Goal: Transaction & Acquisition: Purchase product/service

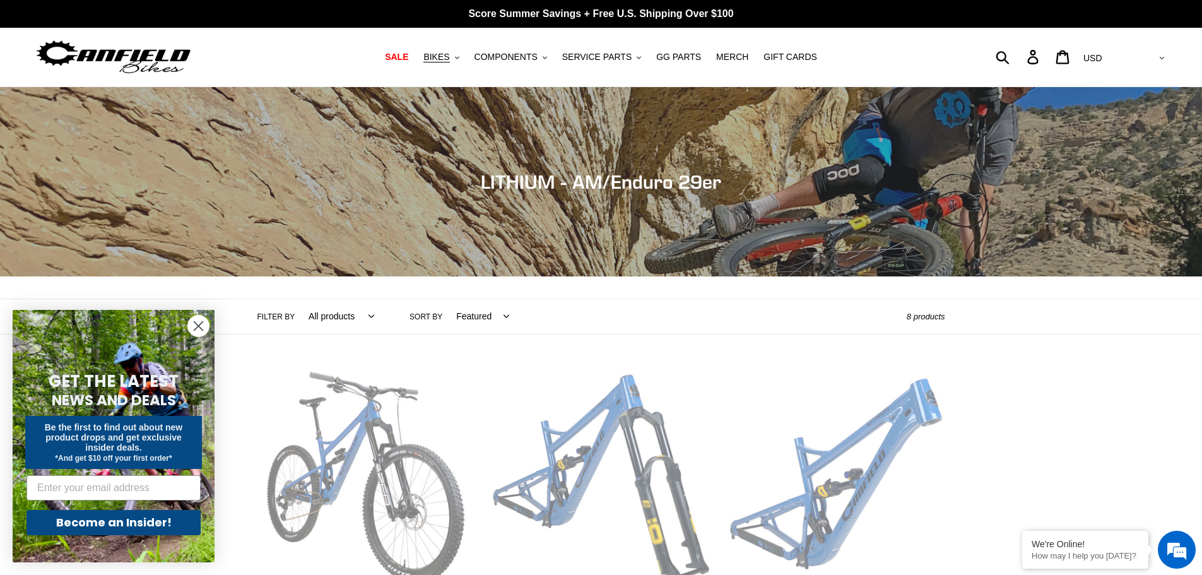
click at [194, 322] on circle "Close dialog" at bounding box center [198, 326] width 21 height 21
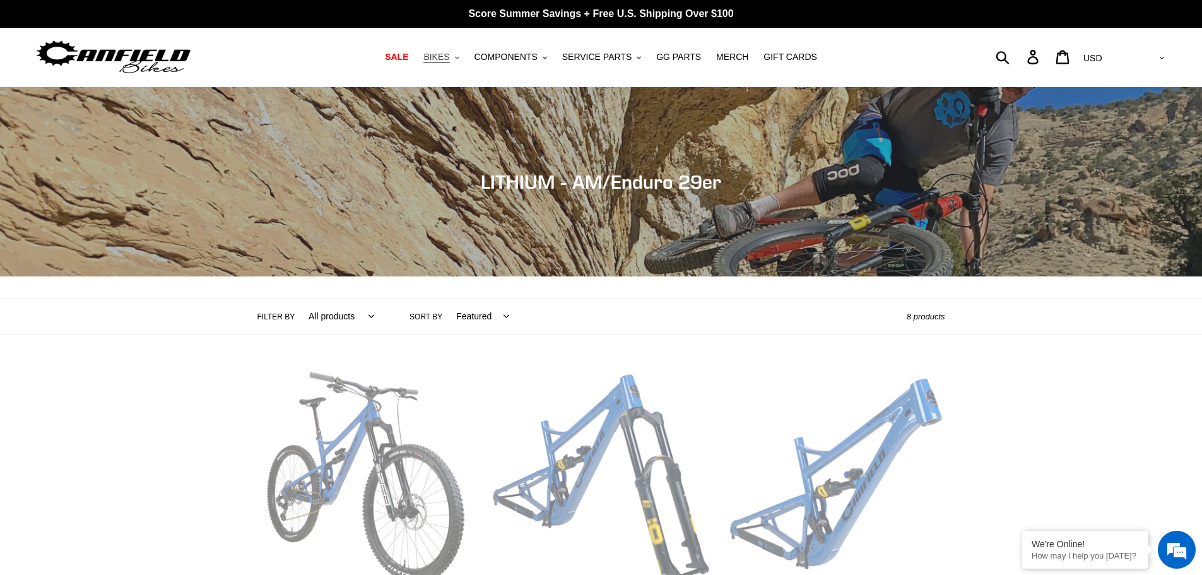
click at [449, 58] on span "BIKES" at bounding box center [436, 57] width 26 height 11
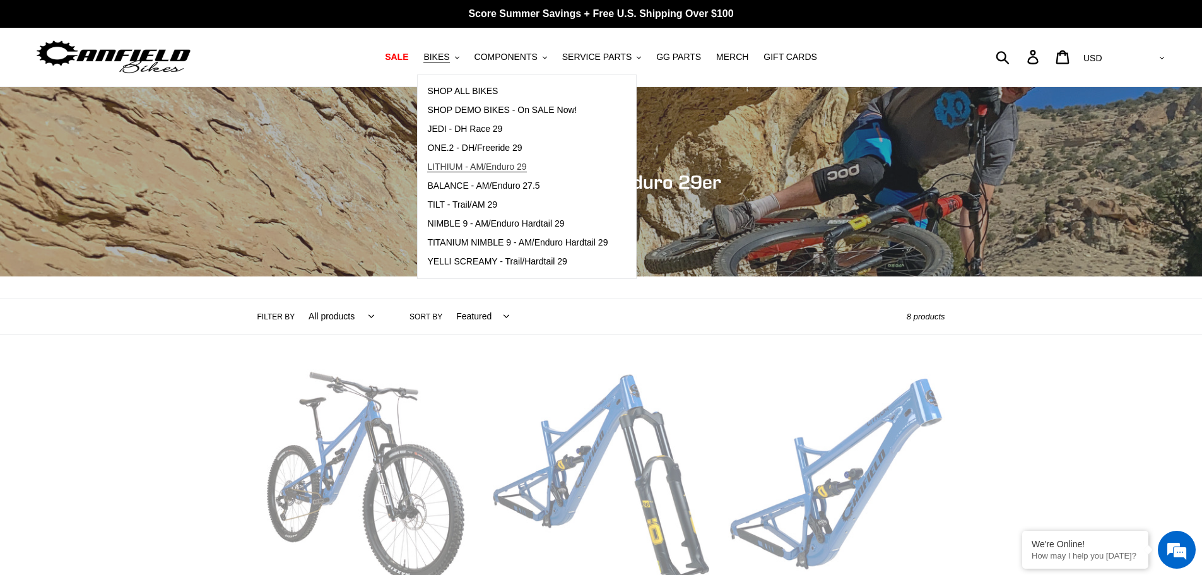
click at [509, 164] on span "LITHIUM - AM/Enduro 29" at bounding box center [476, 167] width 99 height 11
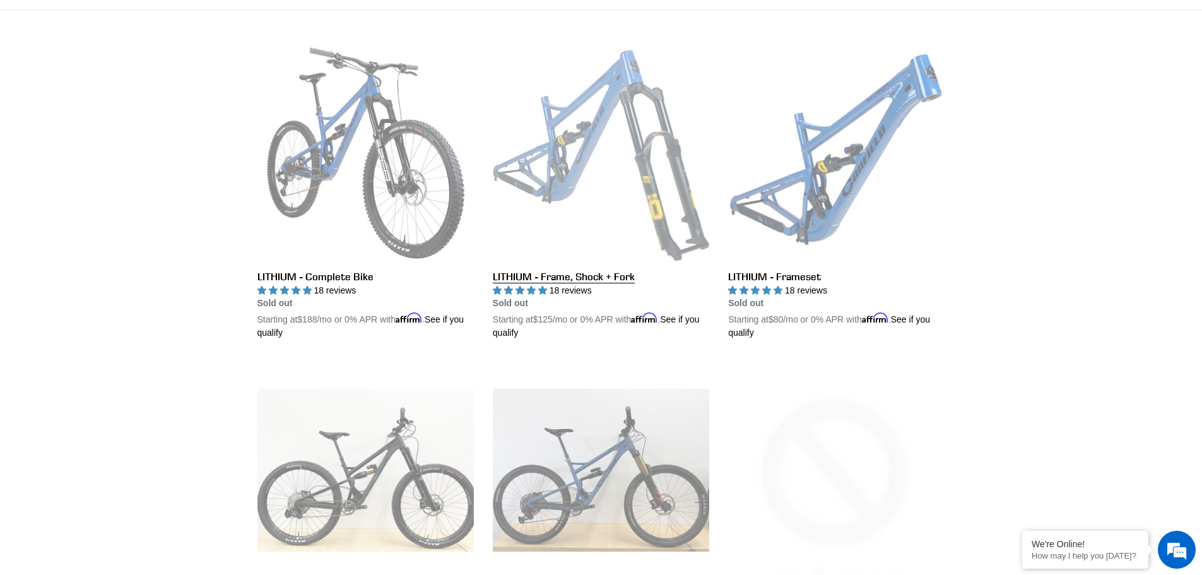
scroll to position [316, 0]
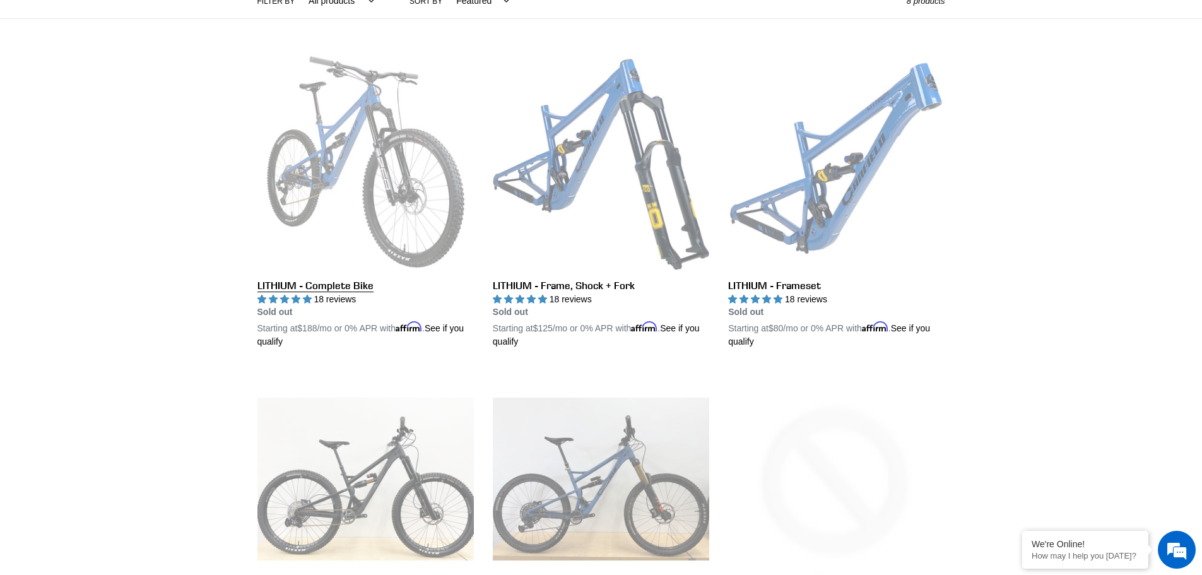
click at [369, 146] on link "LITHIUM - Complete Bike" at bounding box center [365, 201] width 216 height 295
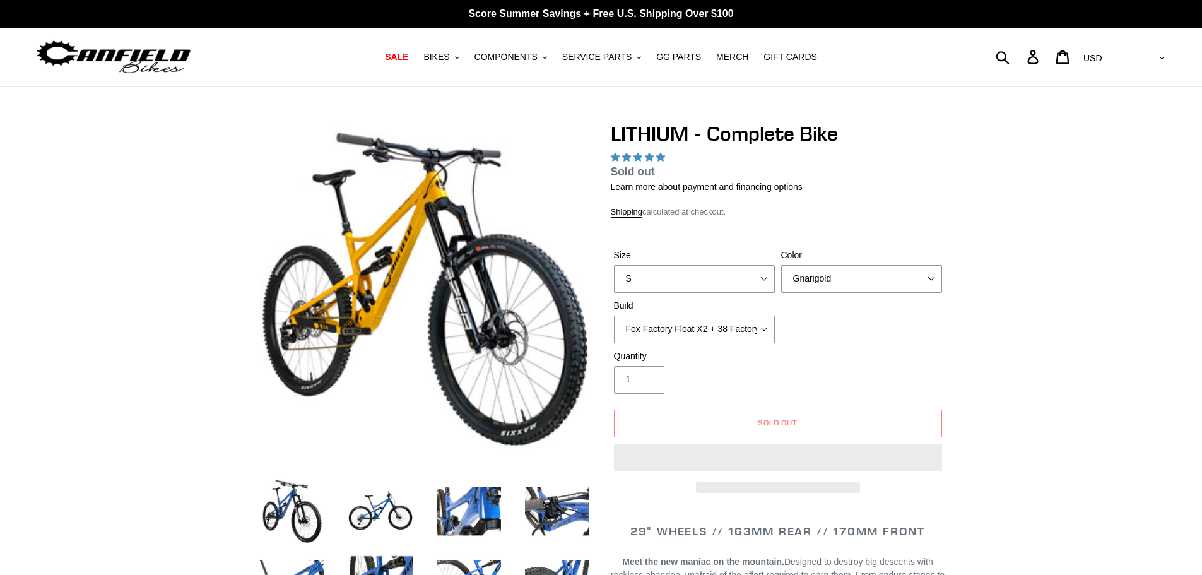
select select "highest-rating"
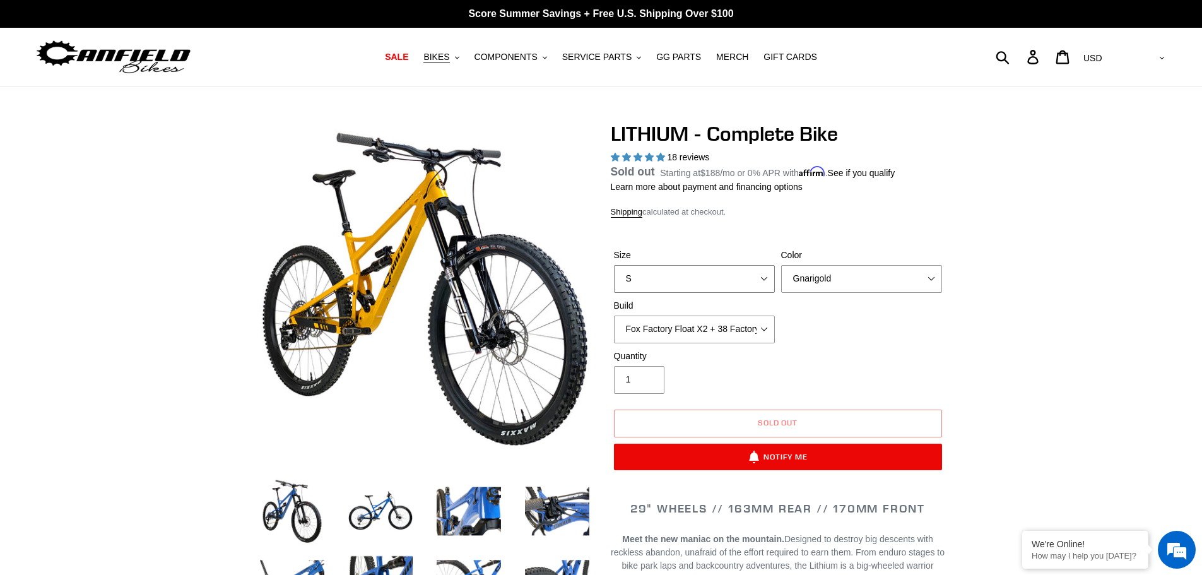
click at [759, 279] on select "S M L XL" at bounding box center [694, 279] width 161 height 28
select select "M"
click at [614, 280] on select "S M L XL" at bounding box center [694, 279] width 161 height 28
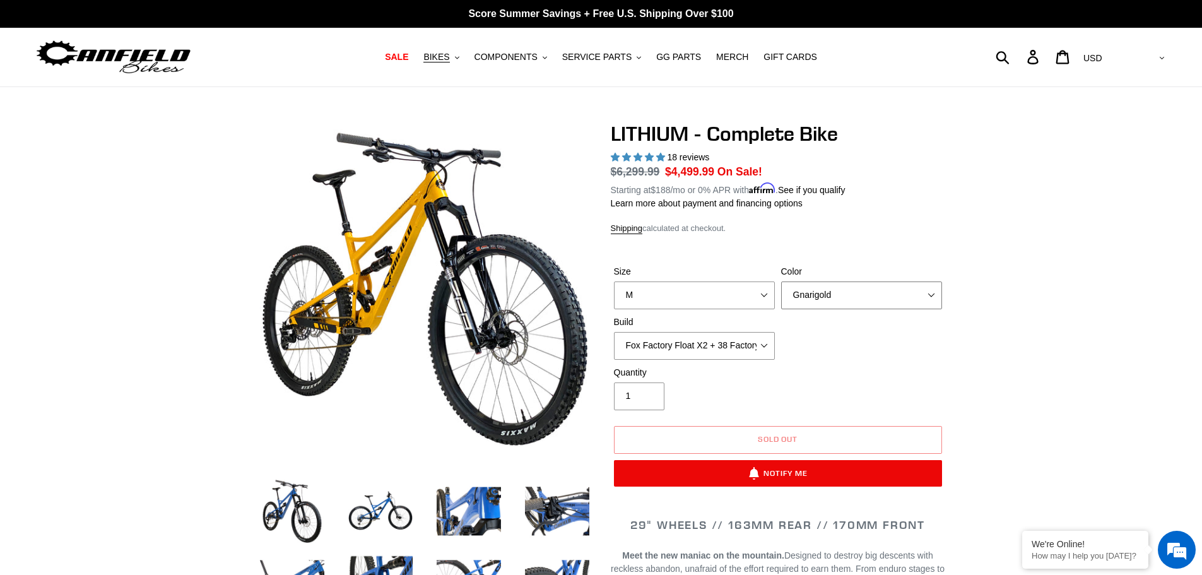
click at [848, 286] on select "Gnarigold Blue Velvet Stealth Black" at bounding box center [861, 295] width 161 height 28
click at [781, 281] on select "Gnarigold Blue Velvet Stealth Black" at bounding box center [861, 295] width 161 height 28
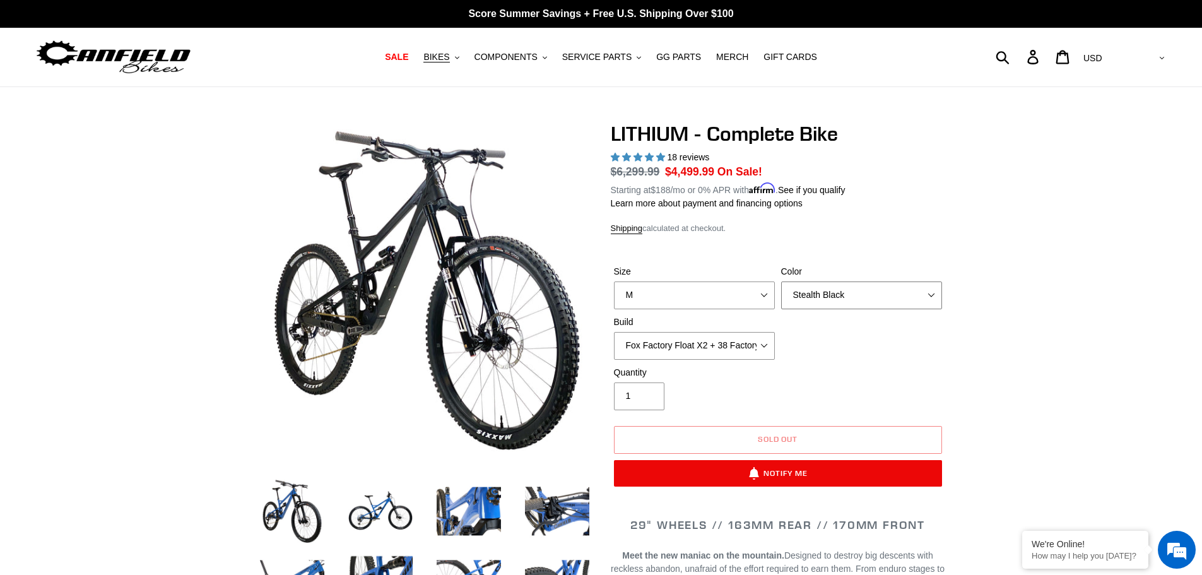
click at [837, 297] on select "Gnarigold Blue Velvet Stealth Black" at bounding box center [861, 295] width 161 height 28
select select "Blue Velvet"
click at [781, 281] on select "Gnarigold Blue Velvet Stealth Black" at bounding box center [861, 295] width 161 height 28
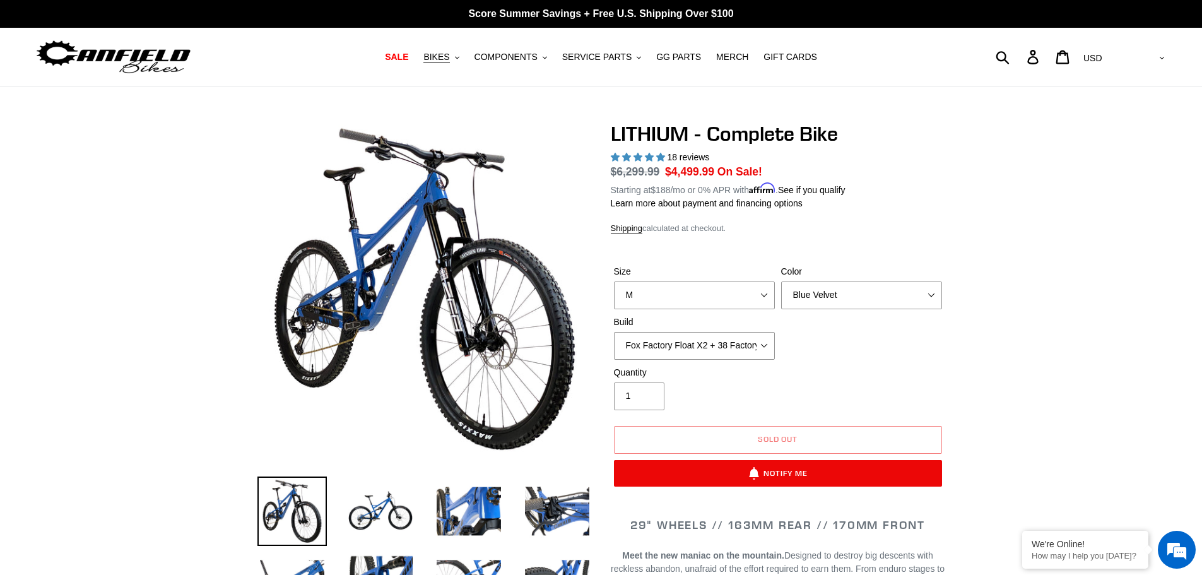
click at [682, 350] on select "Fox Factory Float X2 + 38 Factory Grip 2 170 + SRAM GX Fox Factory Float X2 + 3…" at bounding box center [694, 346] width 161 height 28
click at [684, 341] on select "Fox Factory Float X2 + 38 Factory Grip 2 170 + SRAM GX Fox Factory Float X2 + 3…" at bounding box center [694, 346] width 161 height 28
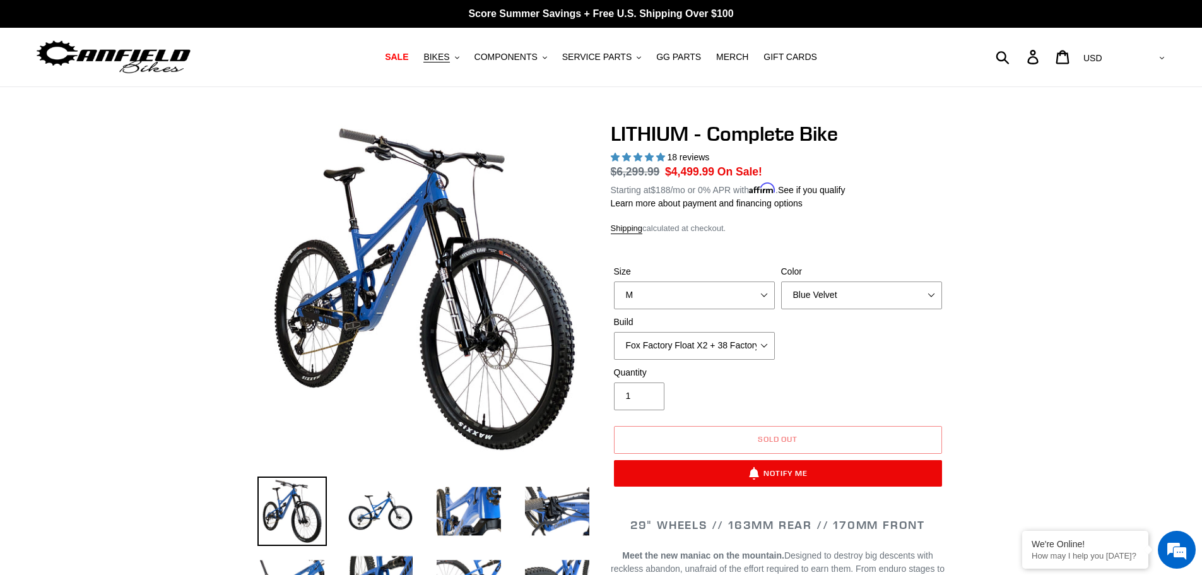
click at [143, 62] on img at bounding box center [114, 57] width 158 height 40
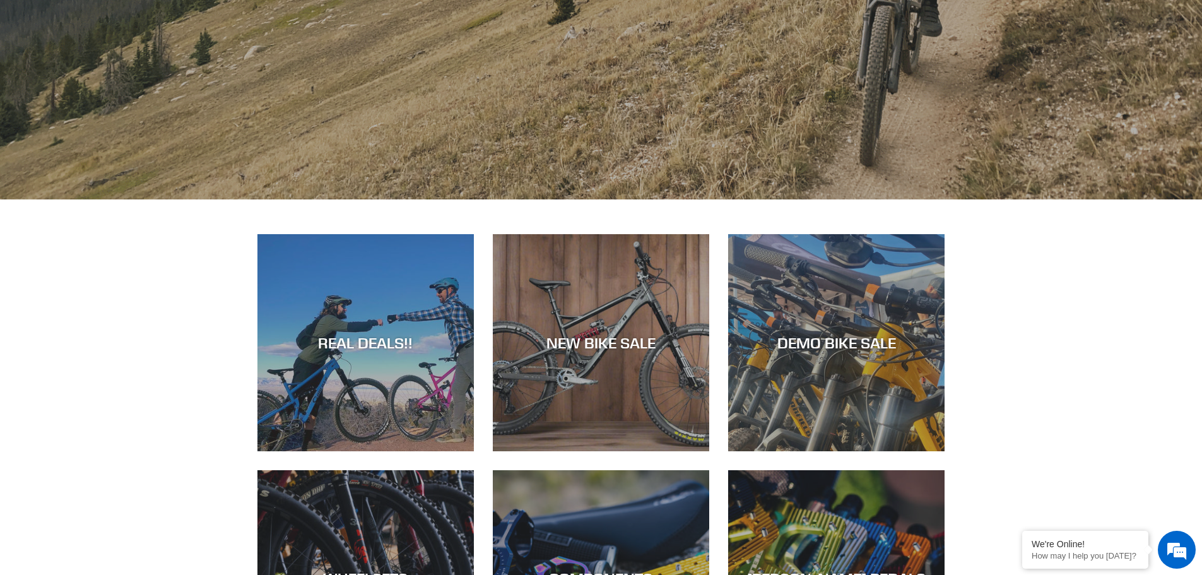
scroll to position [631, 0]
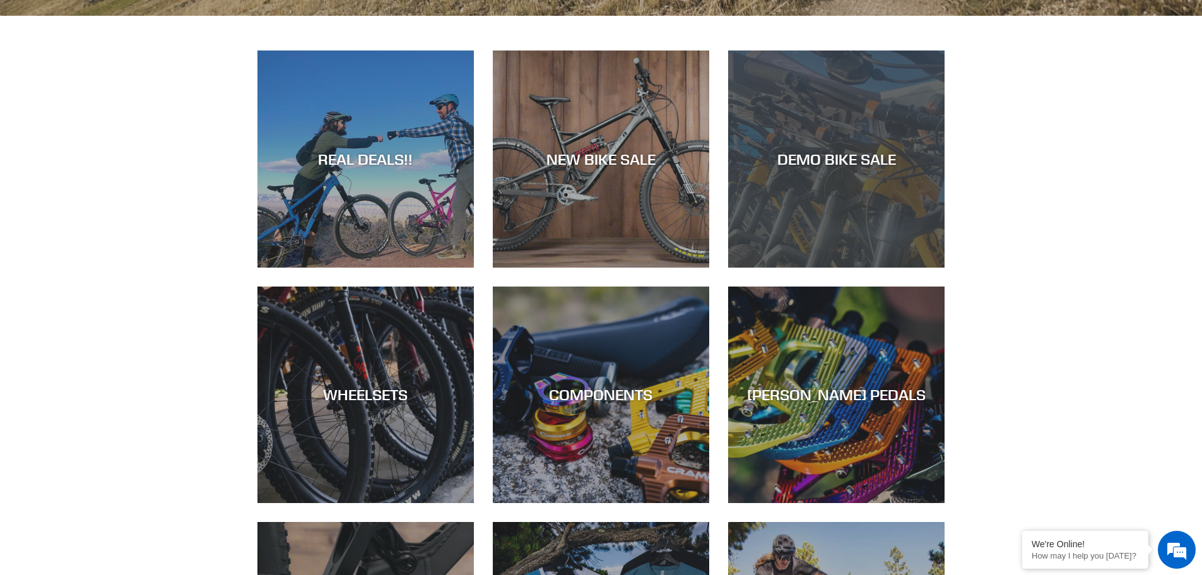
click at [874, 268] on div "DEMO BIKE SALE" at bounding box center [836, 268] width 216 height 0
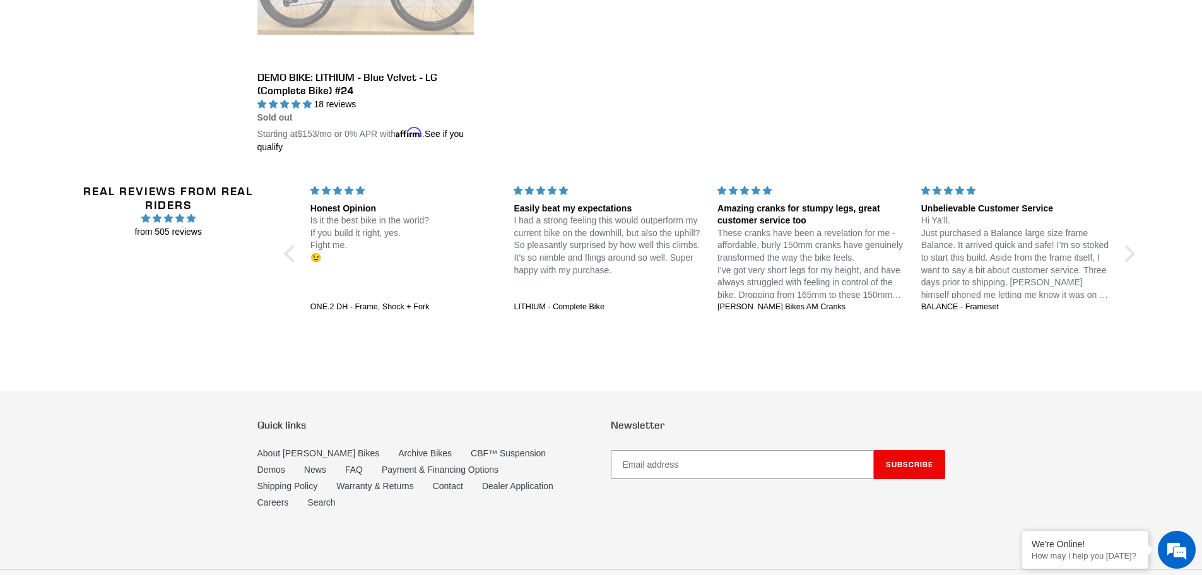
scroll to position [2553, 0]
